Goal: Transaction & Acquisition: Subscribe to service/newsletter

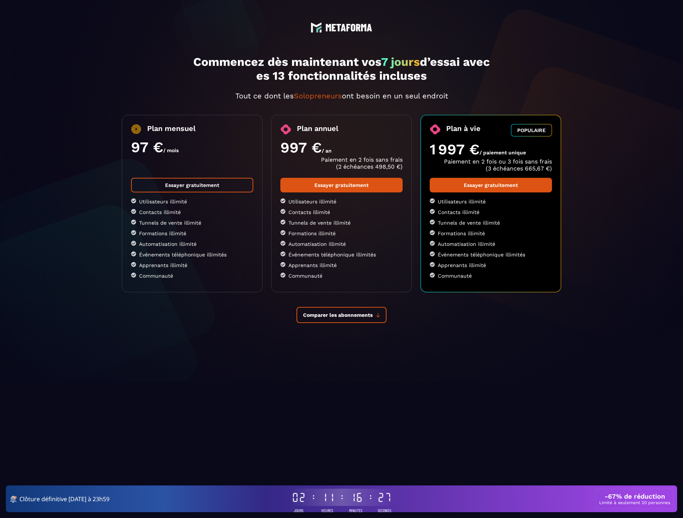
click at [195, 181] on link "Essayer gratuitement" at bounding box center [192, 185] width 122 height 15
